Goal: Task Accomplishment & Management: Manage account settings

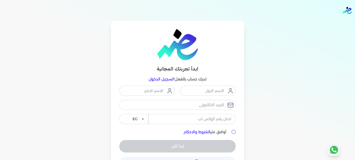
click at [170, 80] on link "تسجيل الدخول" at bounding box center [161, 79] width 24 height 5
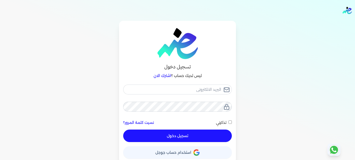
type input "[EMAIL_ADDRESS][DOMAIN_NAME][GEOGRAPHIC_DATA]"
click at [196, 138] on button "تسجيل دخول" at bounding box center [177, 135] width 109 height 12
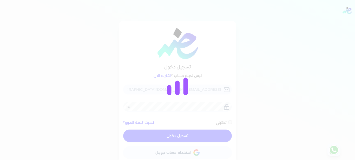
checkbox input "false"
